Goal: Task Accomplishment & Management: Manage account settings

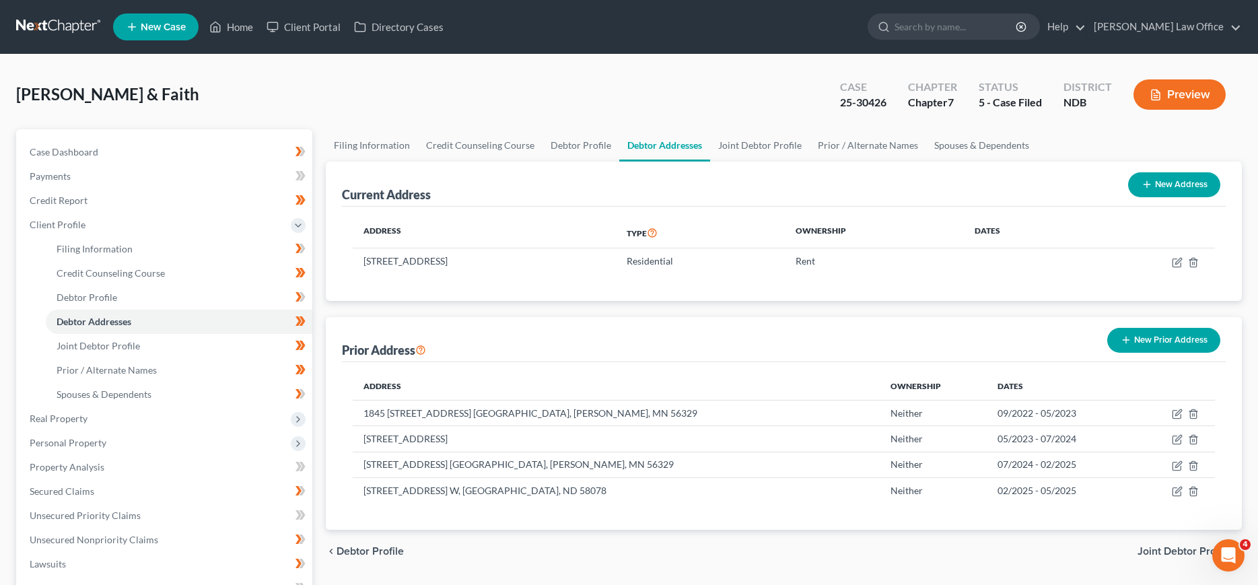
click at [44, 27] on link at bounding box center [59, 27] width 86 height 24
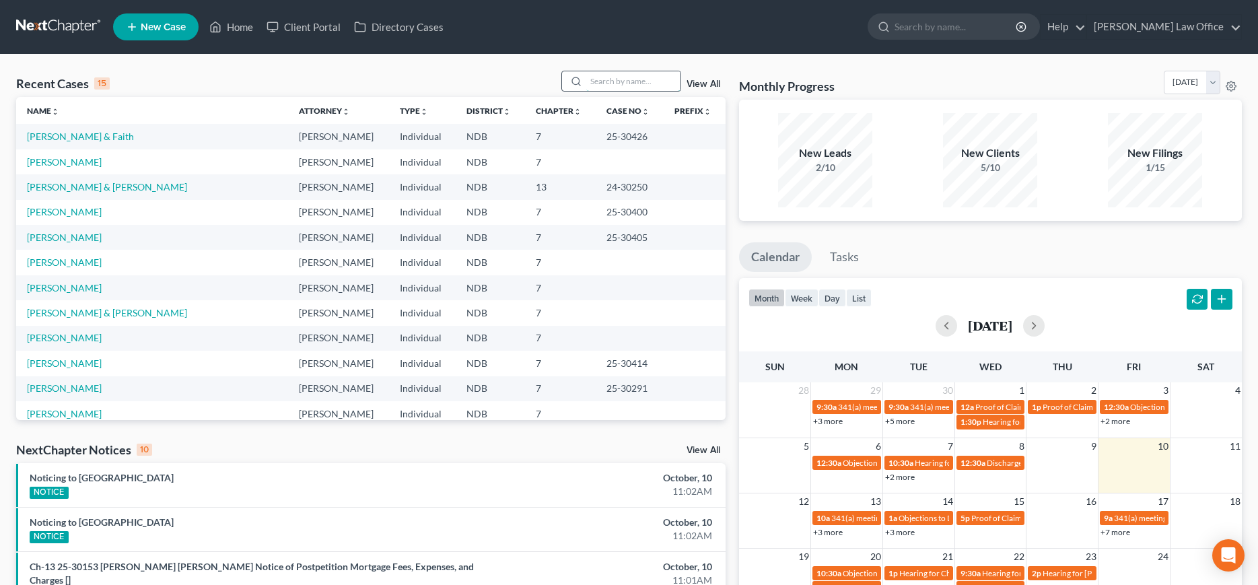
click at [618, 83] on input "search" at bounding box center [633, 81] width 94 height 20
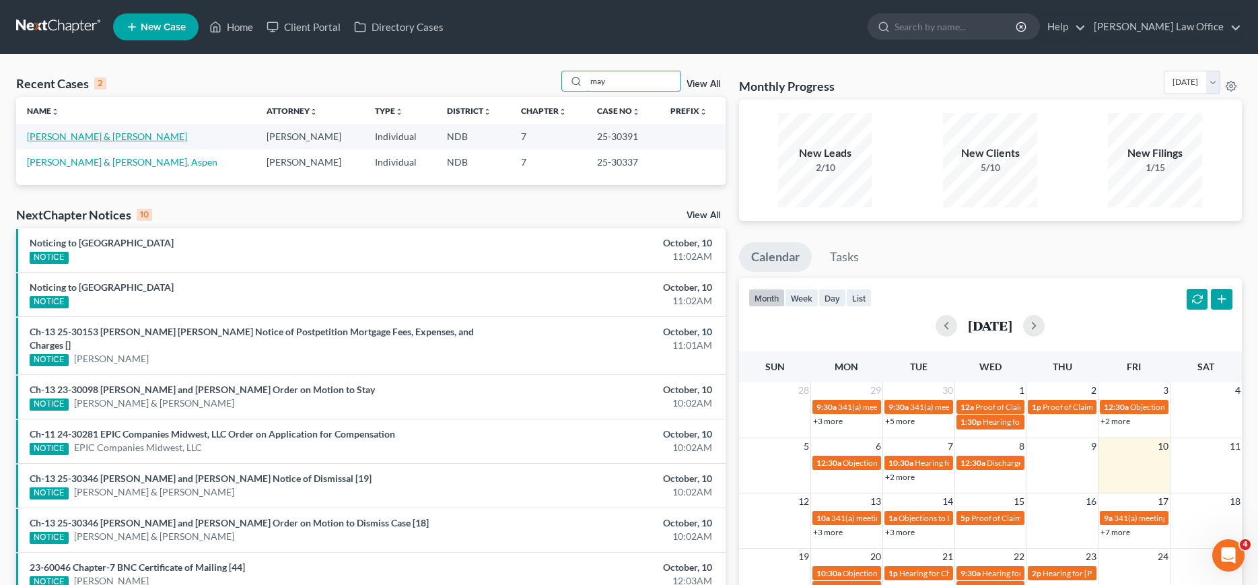
type input "may"
click at [55, 141] on link "[PERSON_NAME] & [PERSON_NAME]" at bounding box center [107, 136] width 160 height 11
select select "0"
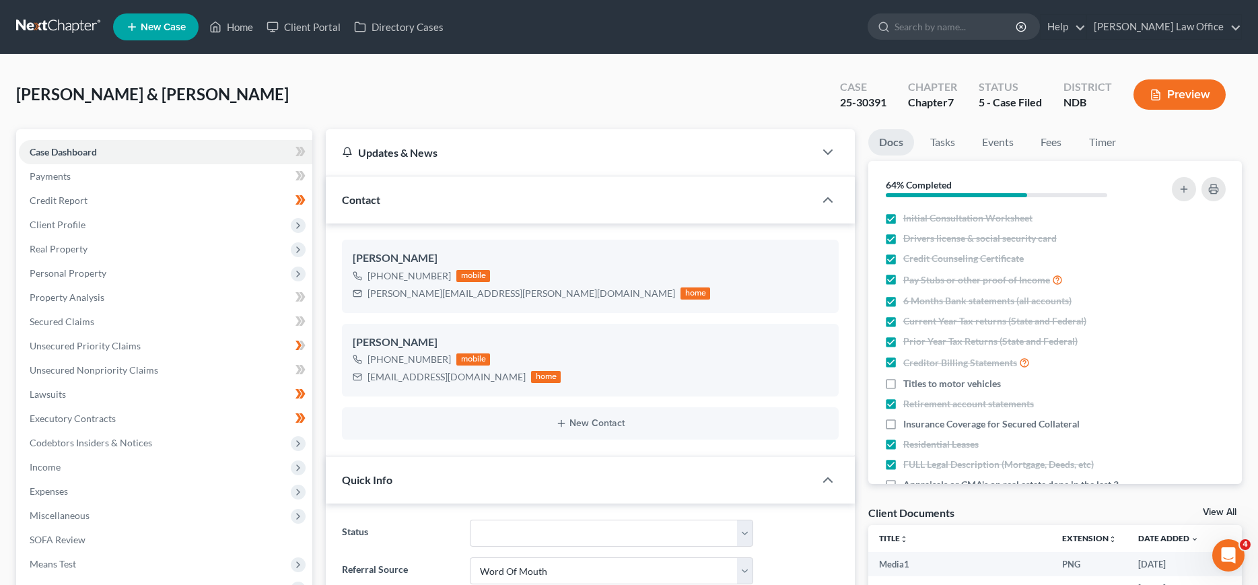
scroll to position [1876, 0]
click at [49, 221] on span "Client Profile" at bounding box center [58, 224] width 56 height 11
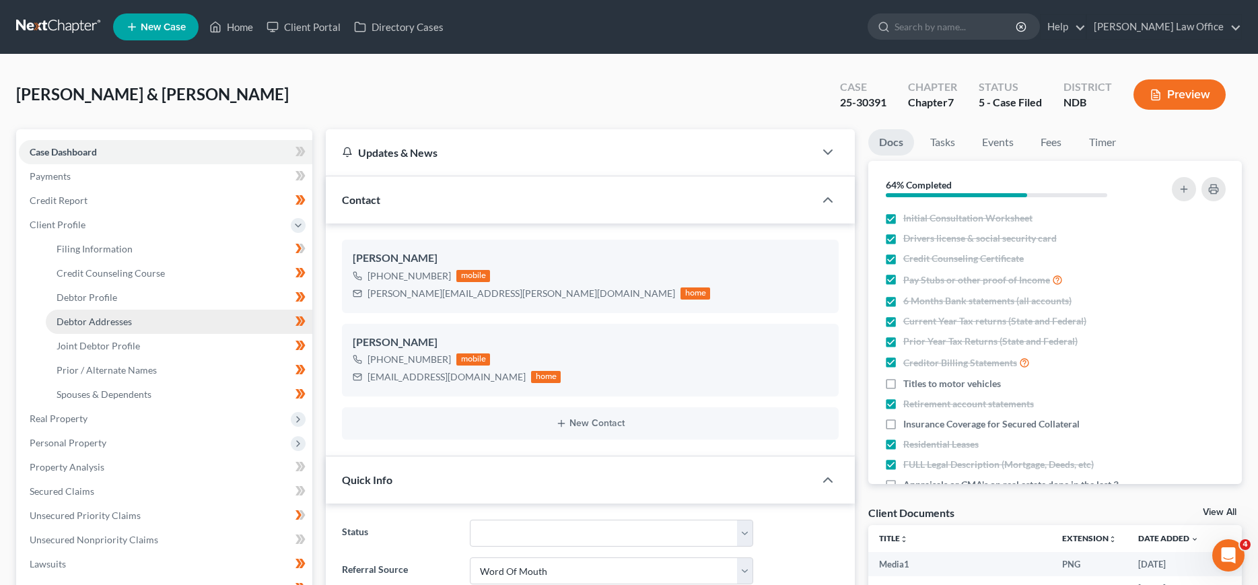
click at [100, 324] on span "Debtor Addresses" at bounding box center [94, 321] width 75 height 11
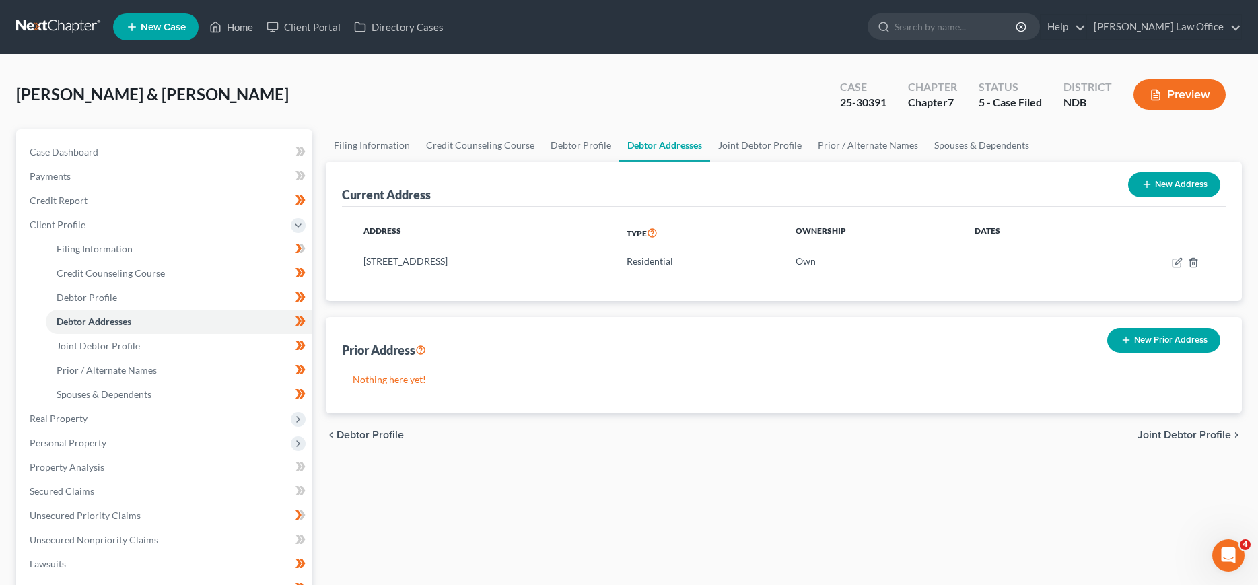
click at [41, 18] on link at bounding box center [59, 27] width 86 height 24
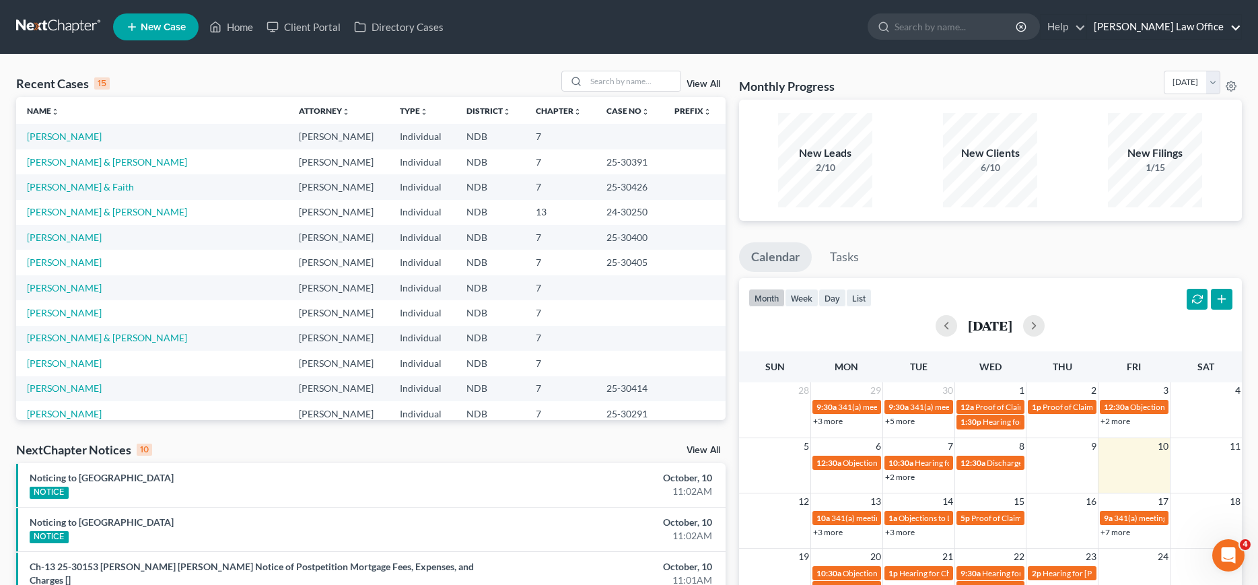
click at [1189, 32] on link "[PERSON_NAME] Law Office" at bounding box center [1164, 27] width 154 height 24
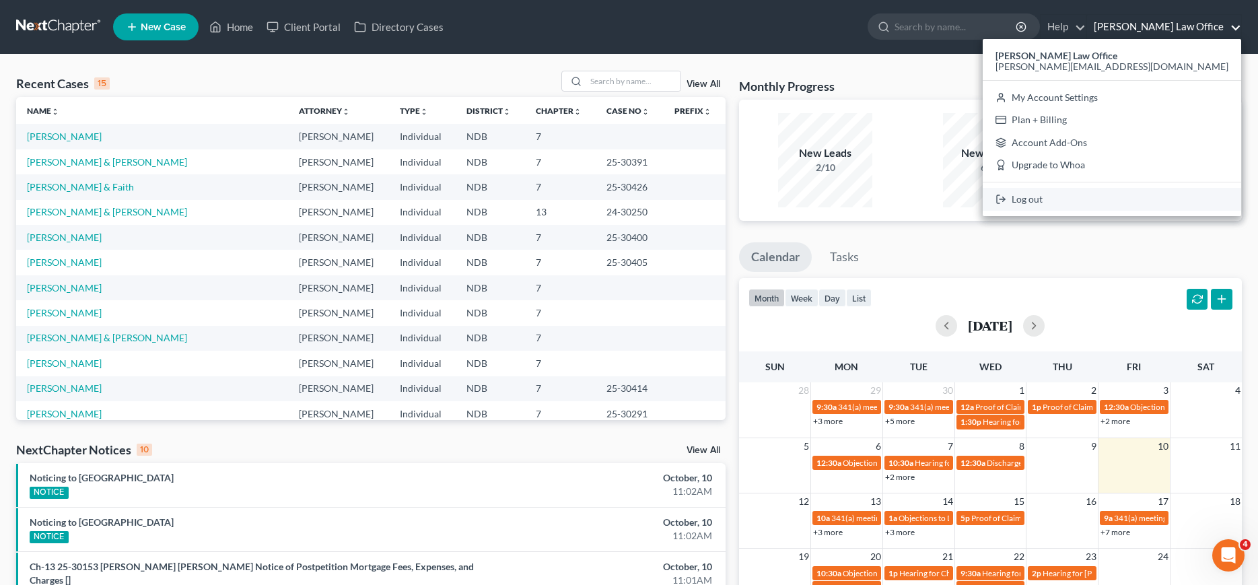
click at [1163, 198] on link "Log out" at bounding box center [1111, 199] width 258 height 23
